Goal: Task Accomplishment & Management: Use online tool/utility

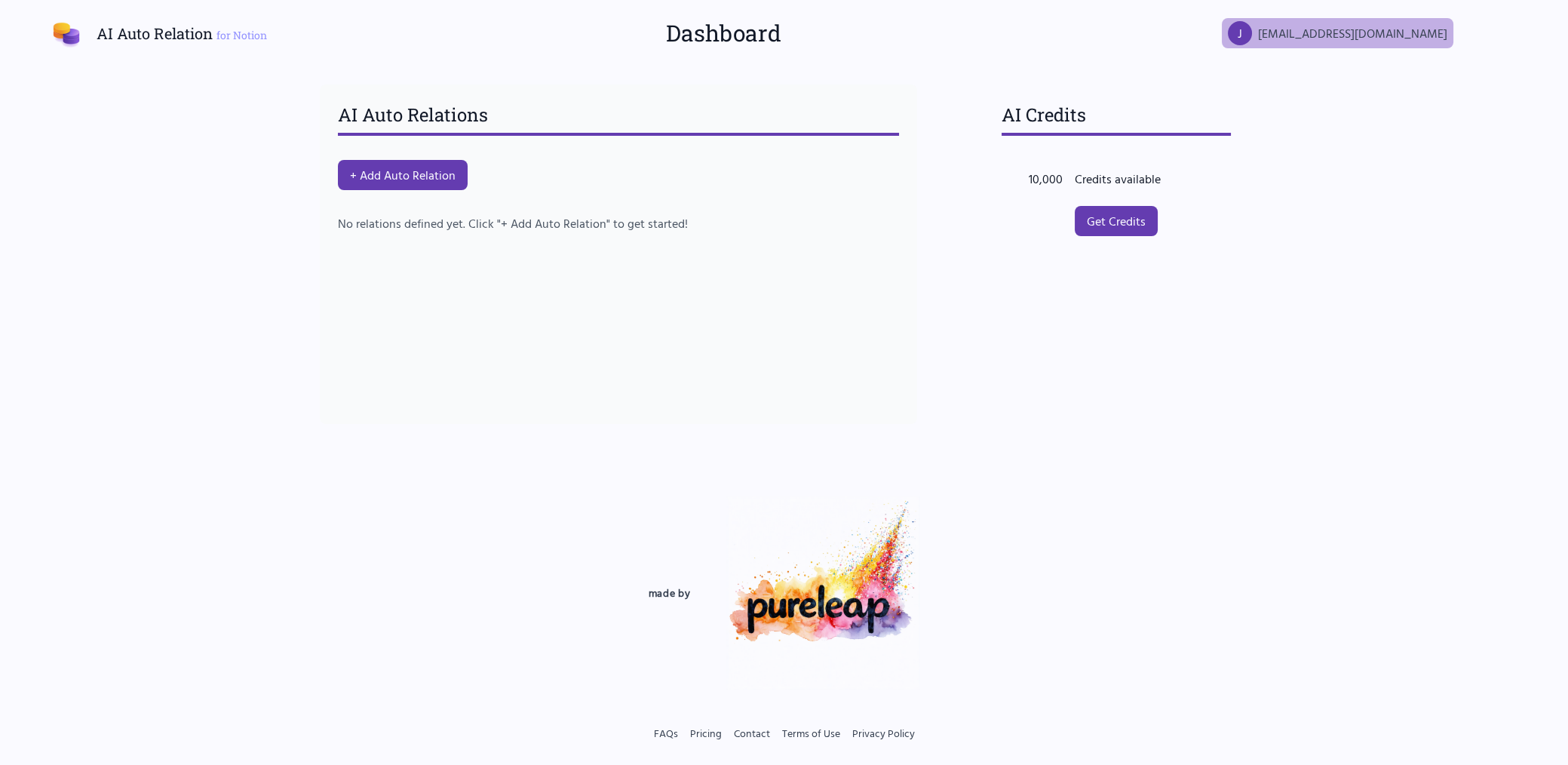
click at [1365, 31] on span "[EMAIL_ADDRESS][DOMAIN_NAME]" at bounding box center [1352, 32] width 189 height 18
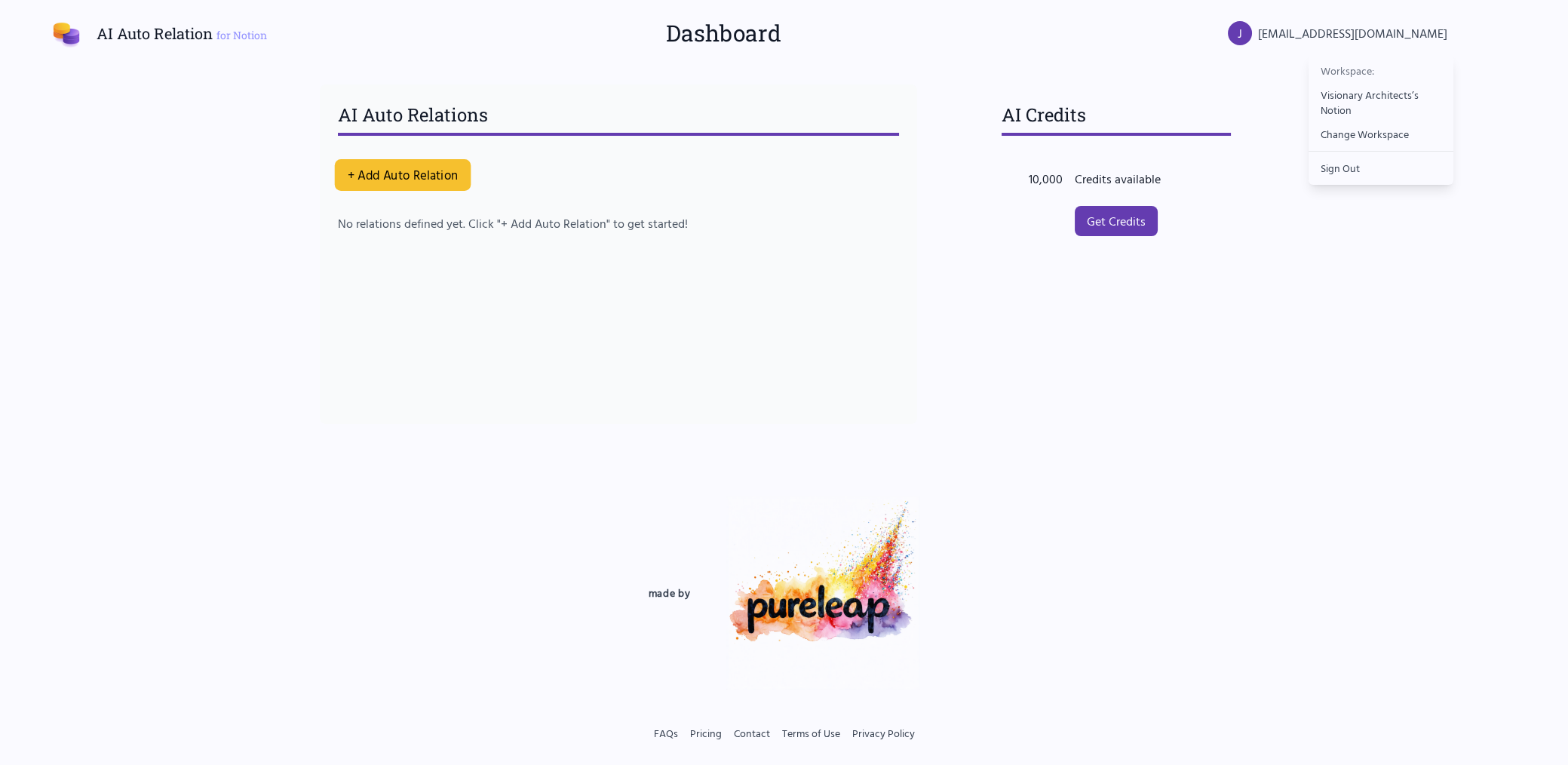
click at [412, 175] on button "+ Add Auto Relation" at bounding box center [402, 175] width 137 height 32
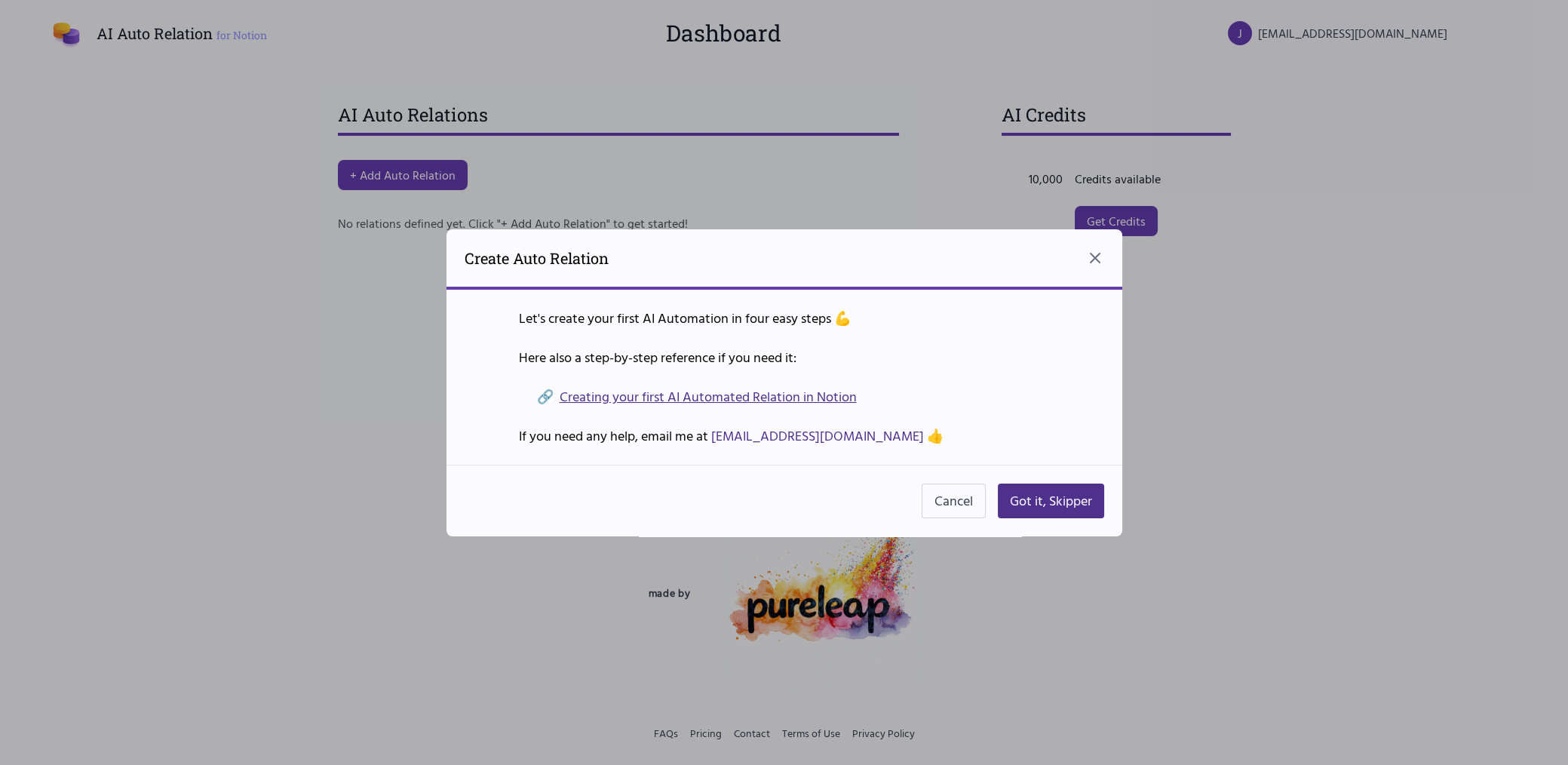
click at [765, 398] on link "Creating your first AI Automated Relation in Notion" at bounding box center [708, 396] width 297 height 21
click at [1037, 503] on button "Got it, Skipper" at bounding box center [1051, 501] width 107 height 35
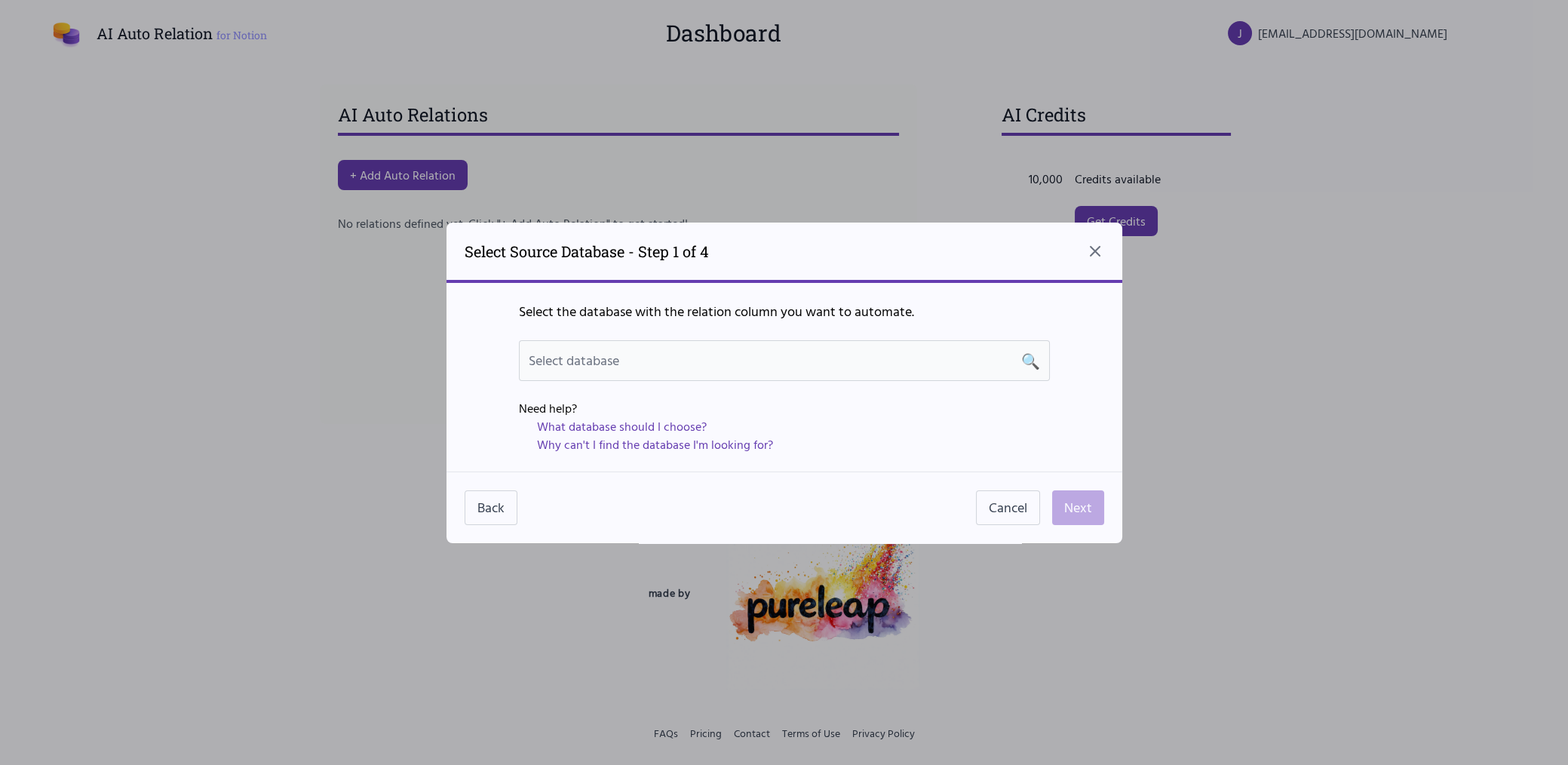
click at [811, 357] on div "Select database 🔍" at bounding box center [785, 360] width 511 height 21
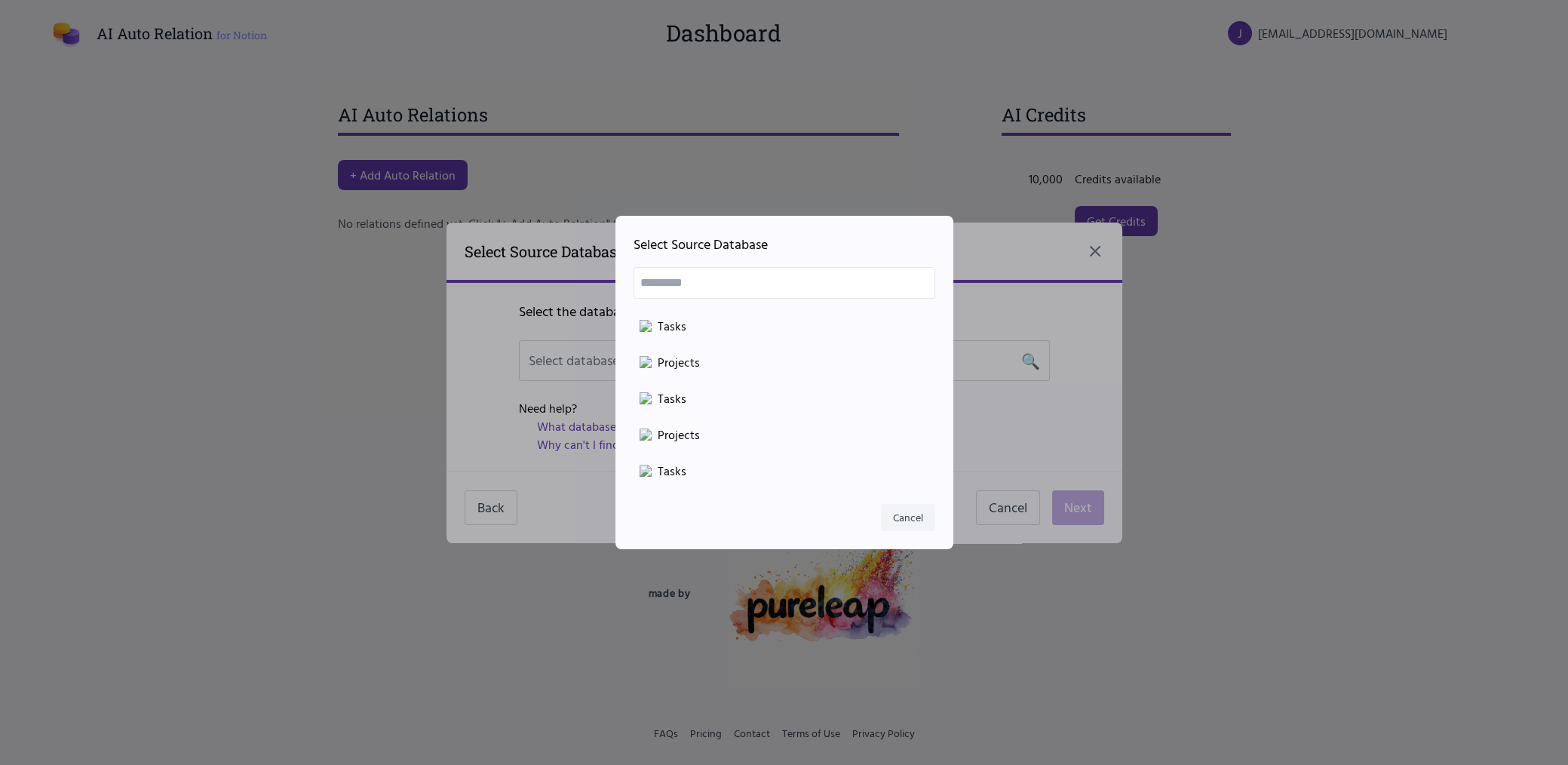
click at [904, 461] on li "Tasks" at bounding box center [784, 471] width 302 height 30
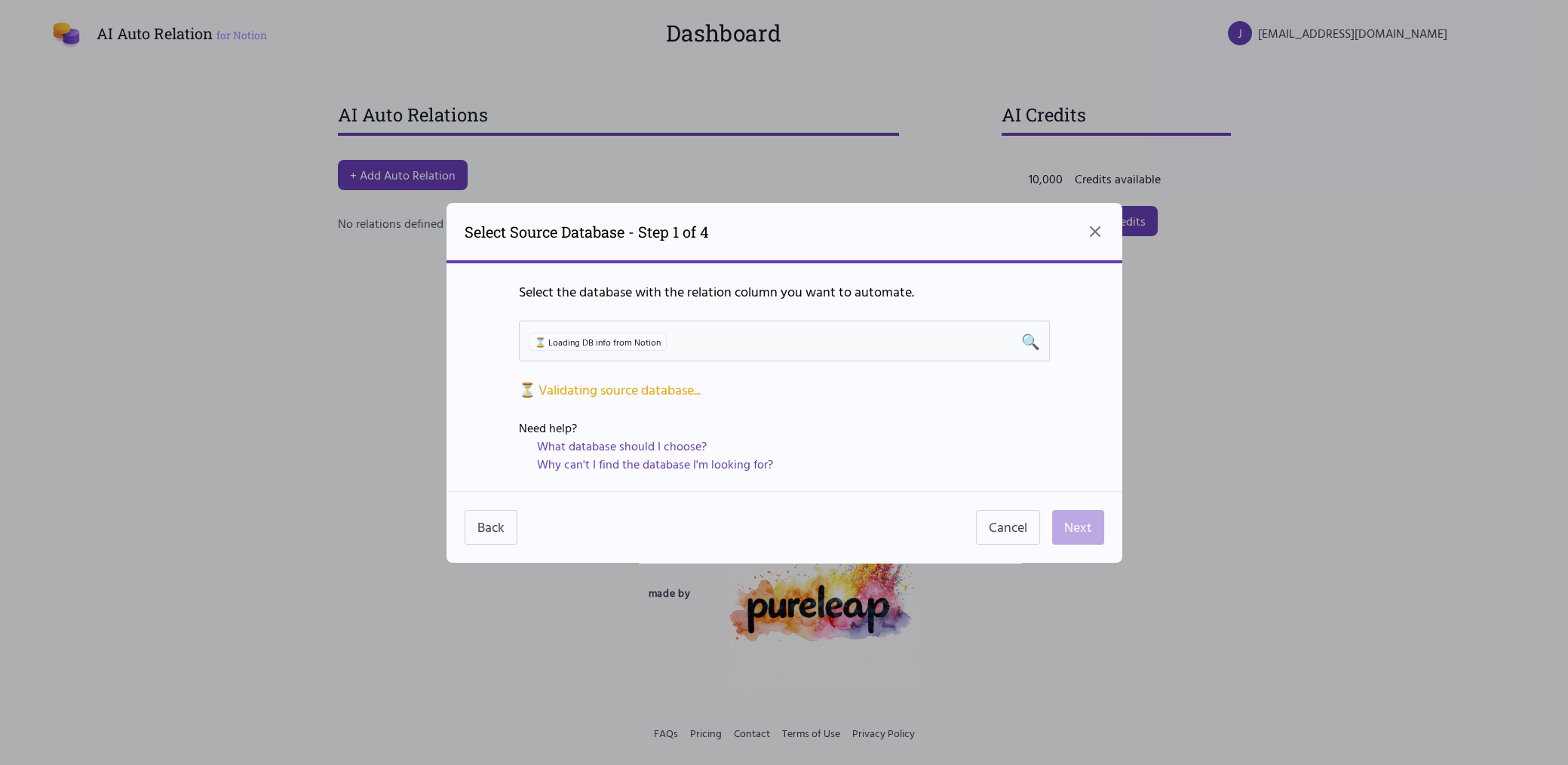
click at [878, 334] on div "⌛ Loading DB info from Notion 🔍" at bounding box center [785, 341] width 511 height 21
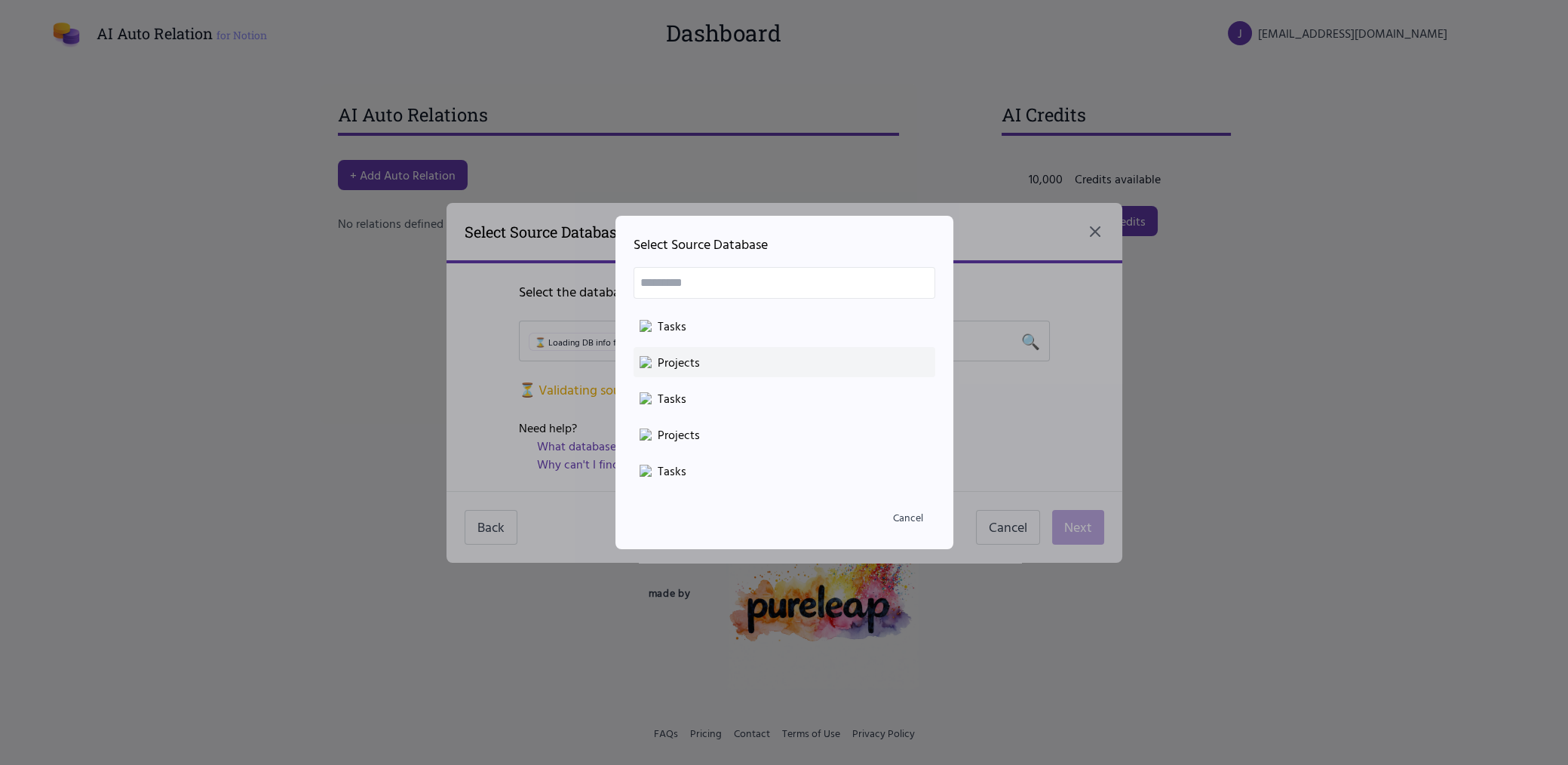
click at [745, 361] on div "Projects" at bounding box center [784, 362] width 290 height 18
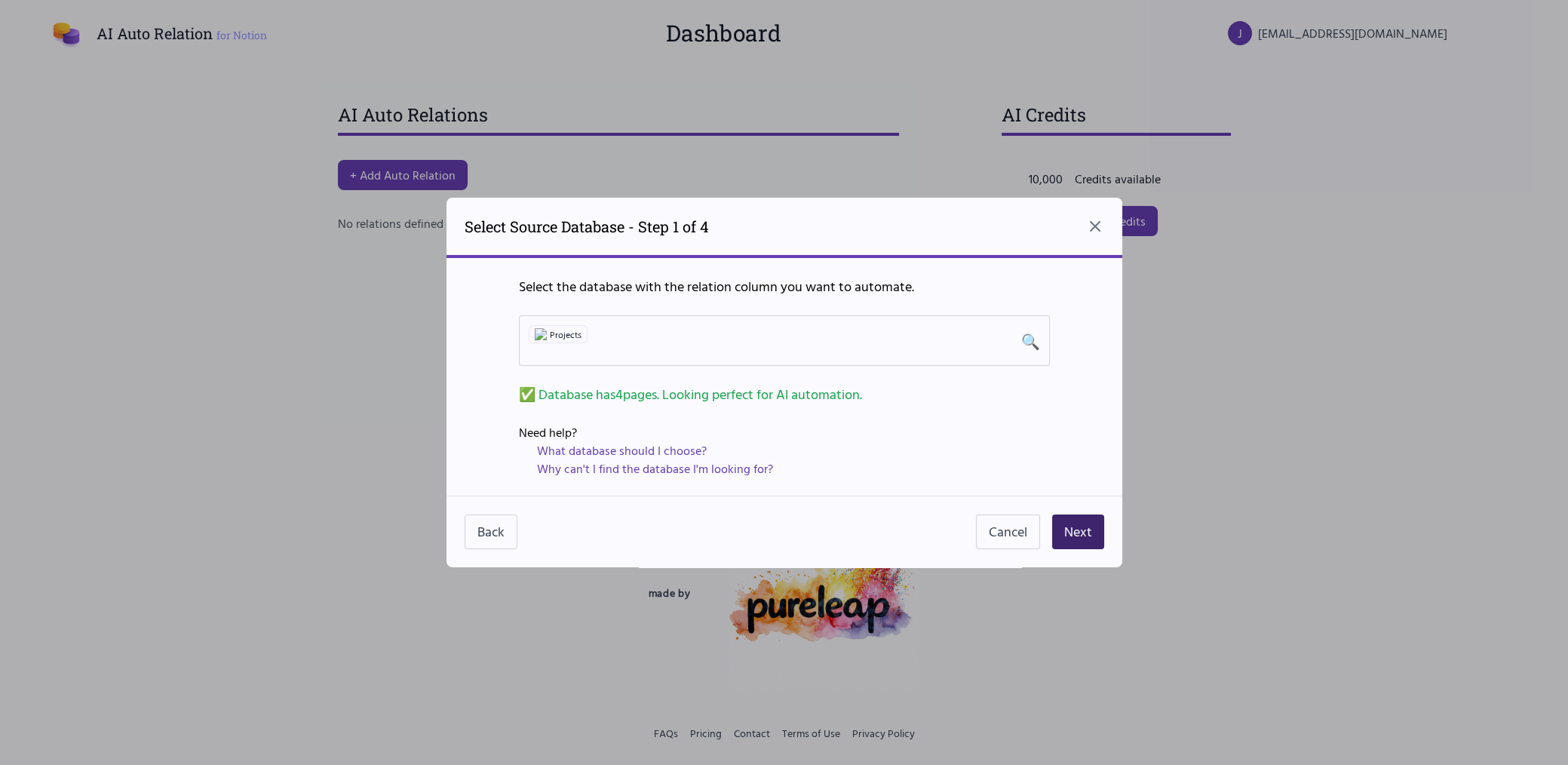
click at [1067, 529] on button "Next" at bounding box center [1078, 532] width 52 height 35
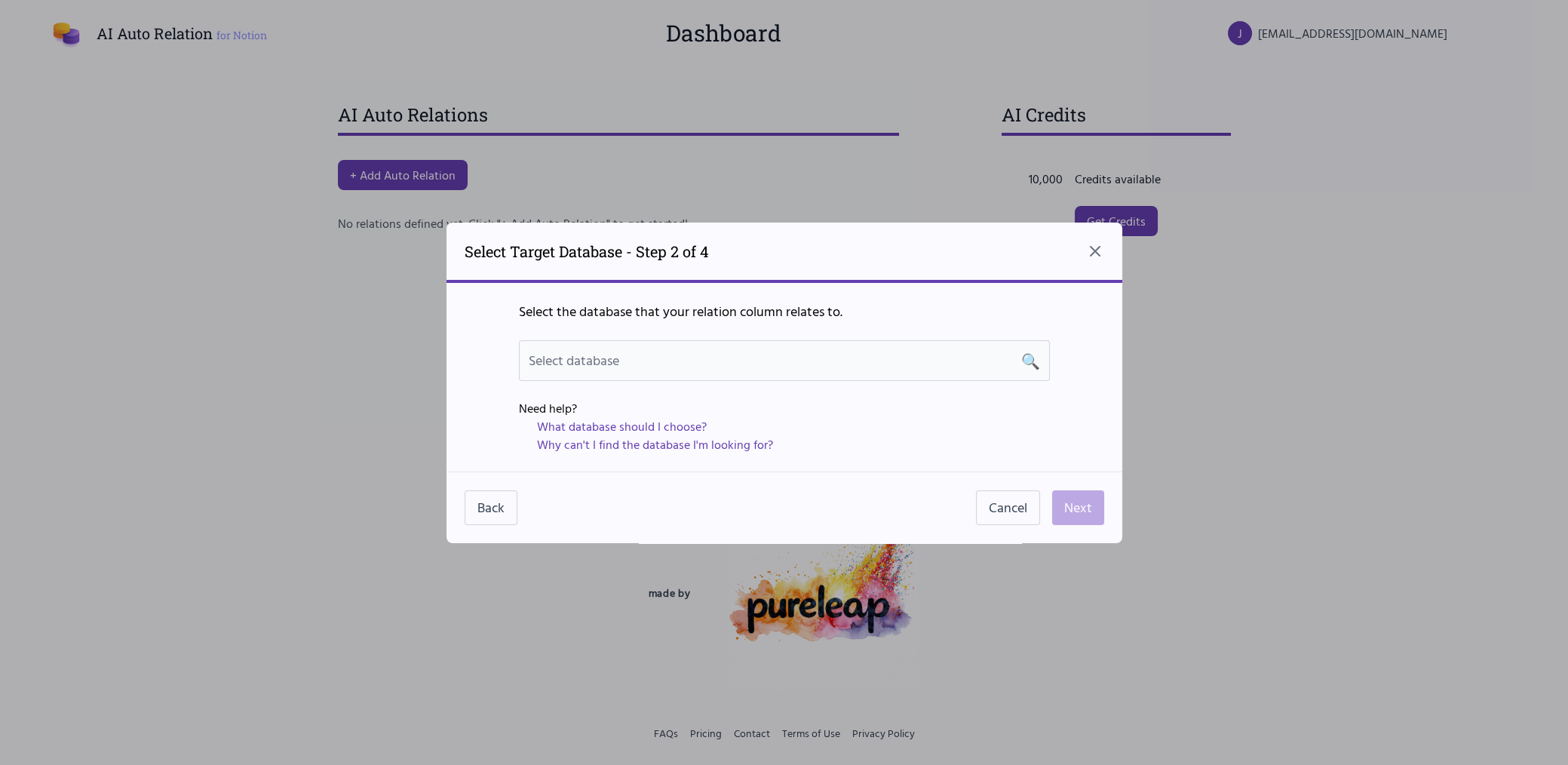
click at [799, 352] on div "Select database 🔍" at bounding box center [785, 360] width 511 height 21
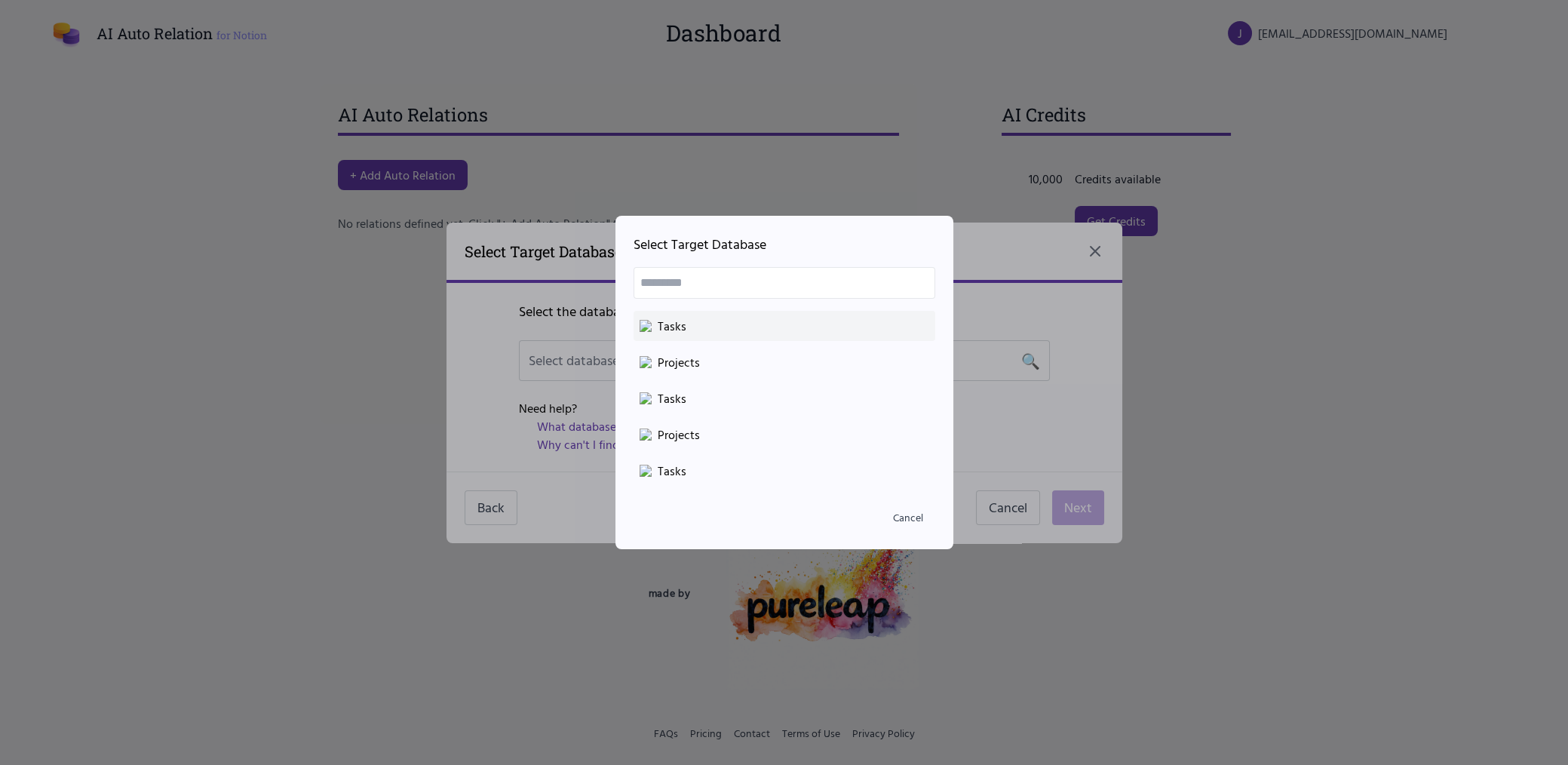
click at [758, 329] on div "Tasks" at bounding box center [784, 325] width 290 height 18
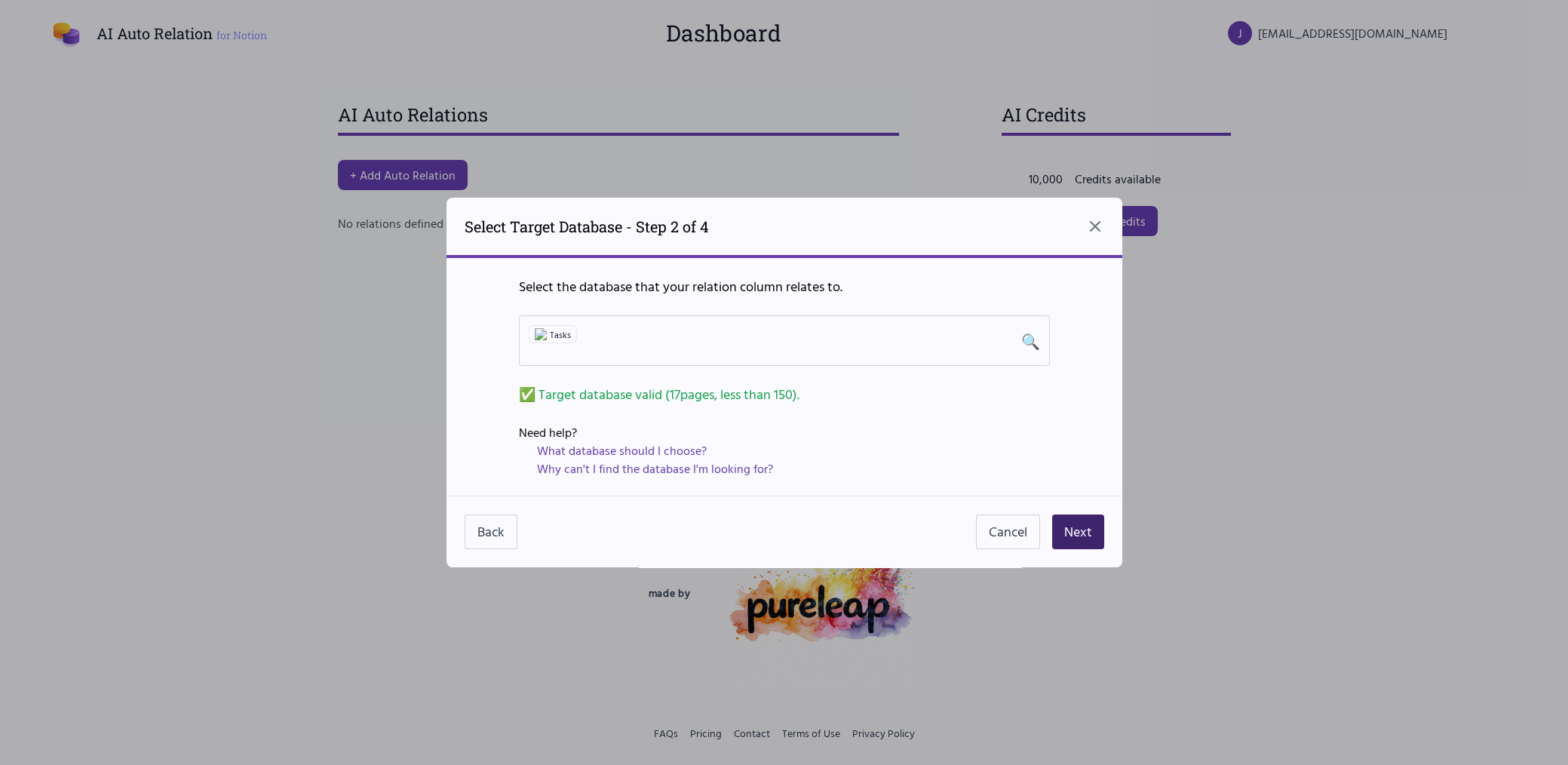
click at [1072, 534] on button "Next" at bounding box center [1078, 532] width 52 height 35
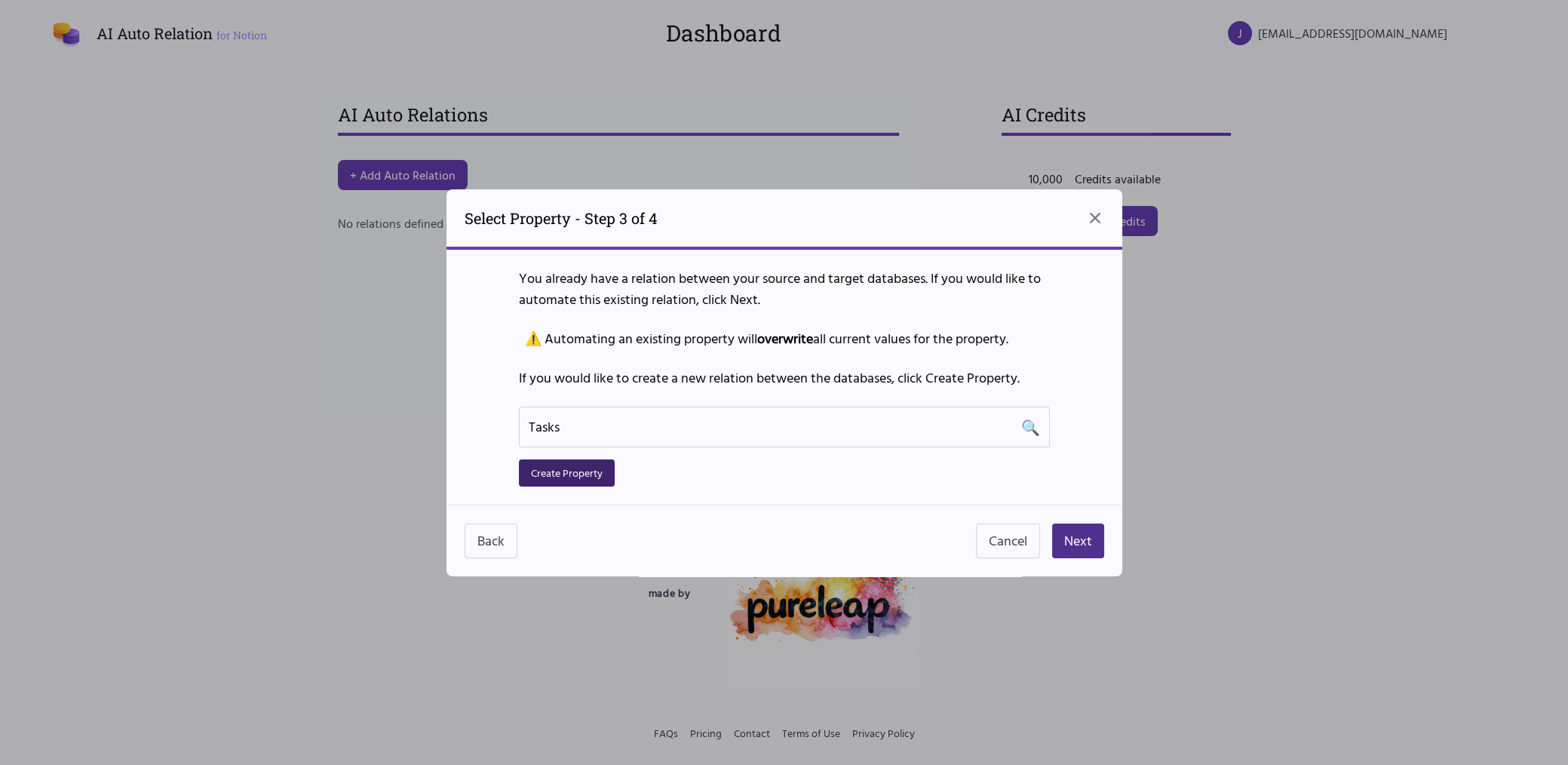
click at [568, 469] on button "Create Property" at bounding box center [567, 473] width 96 height 27
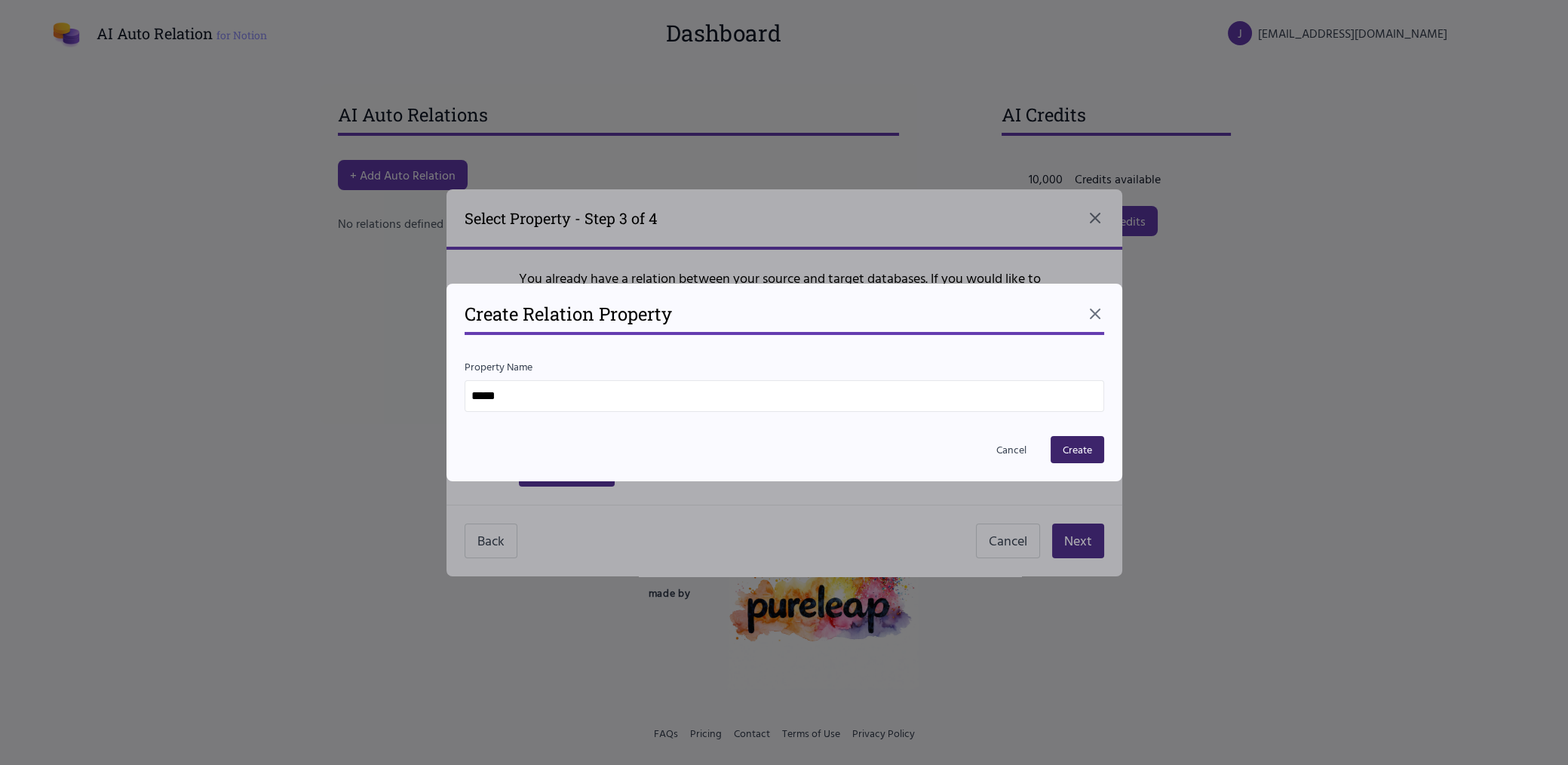
click at [1070, 445] on button "Create" at bounding box center [1077, 449] width 53 height 27
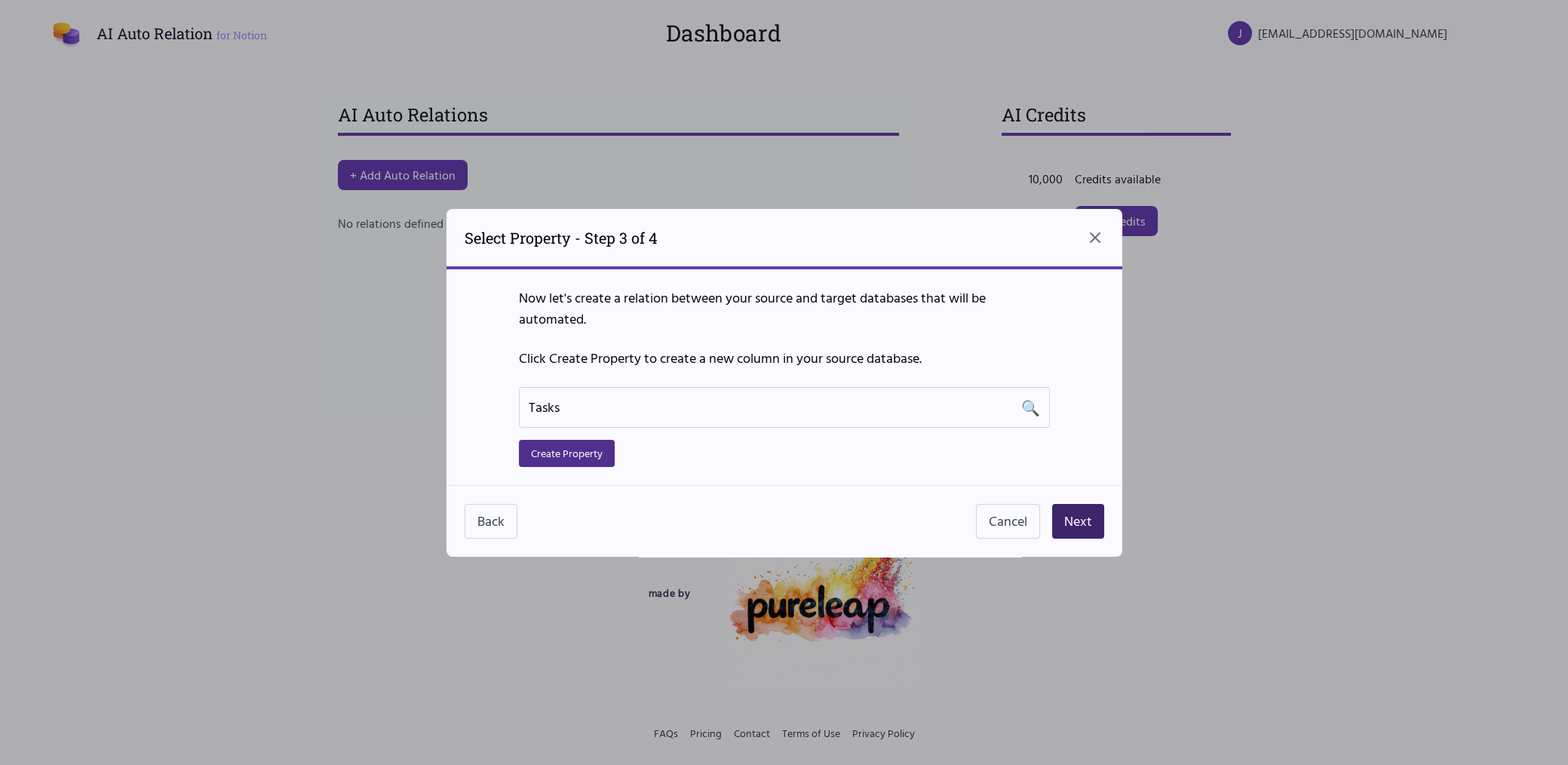
click at [1073, 519] on button "Next" at bounding box center [1078, 521] width 52 height 35
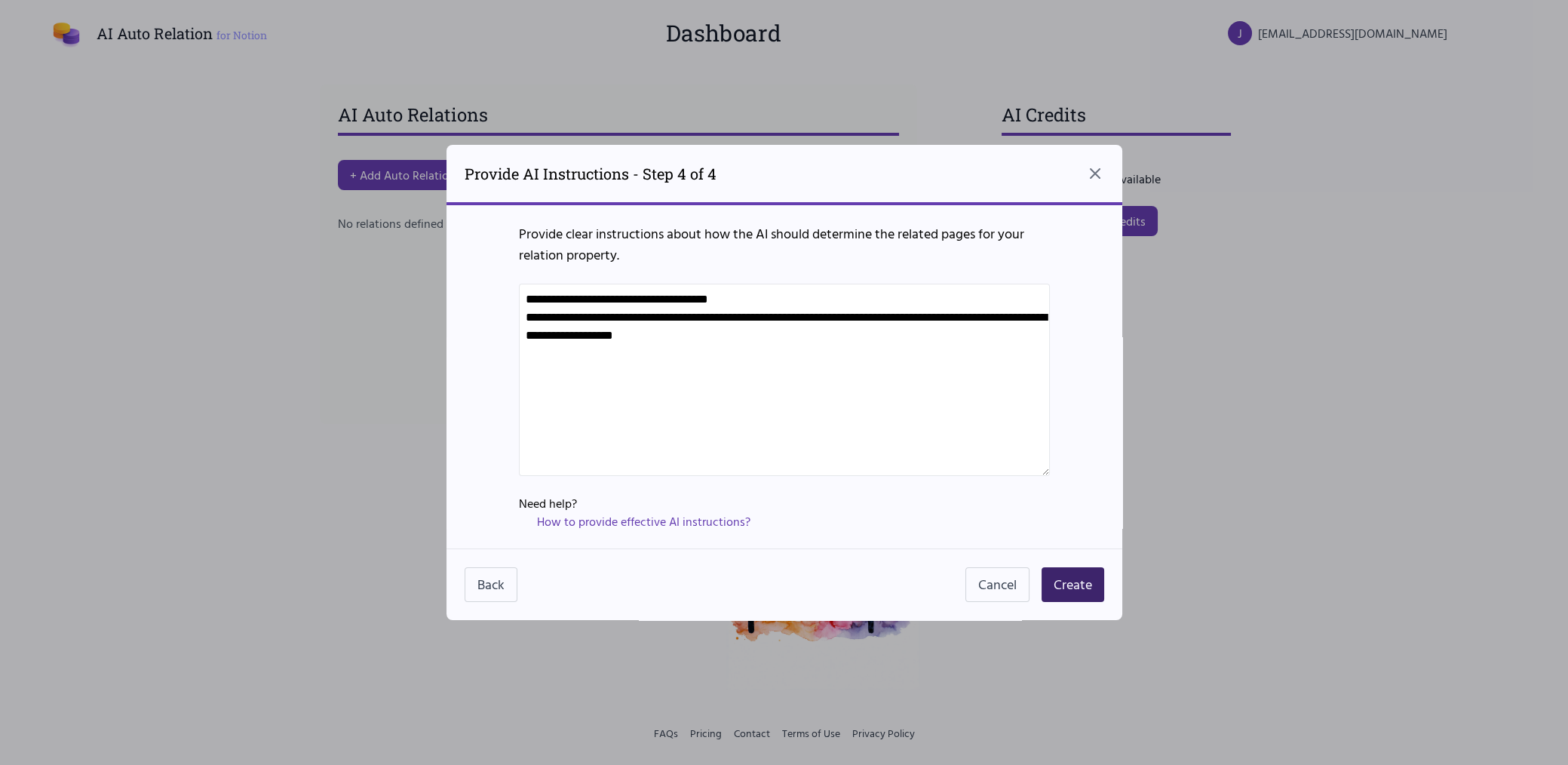
click at [1071, 573] on button "Create" at bounding box center [1073, 584] width 63 height 35
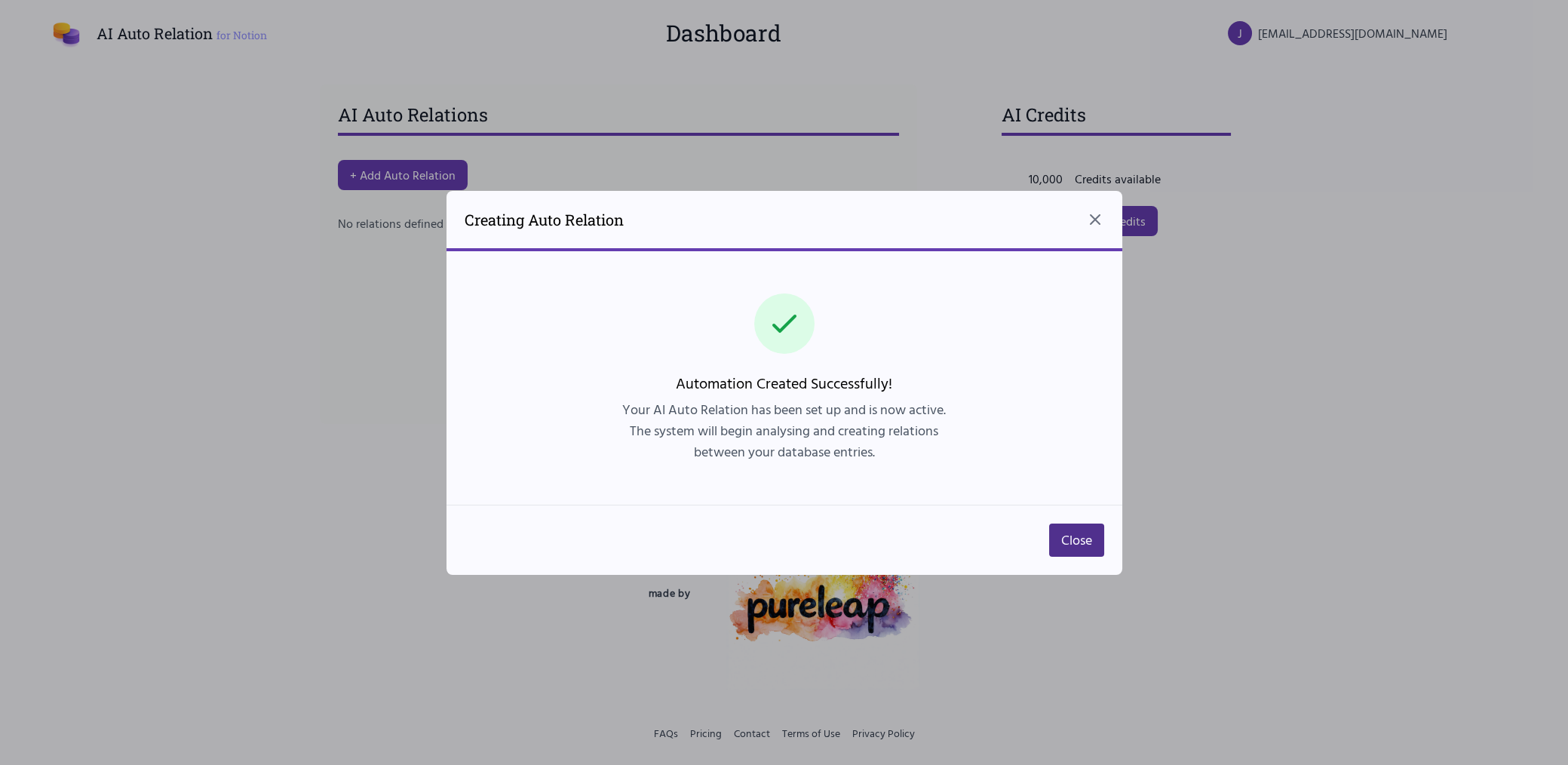
click at [719, 495] on div "Automation Created Successfully! Your AI Auto Relation has been set up and is n…" at bounding box center [784, 378] width 676 height 253
click at [1068, 532] on button "Close" at bounding box center [1076, 540] width 55 height 33
